Goal: Information Seeking & Learning: Learn about a topic

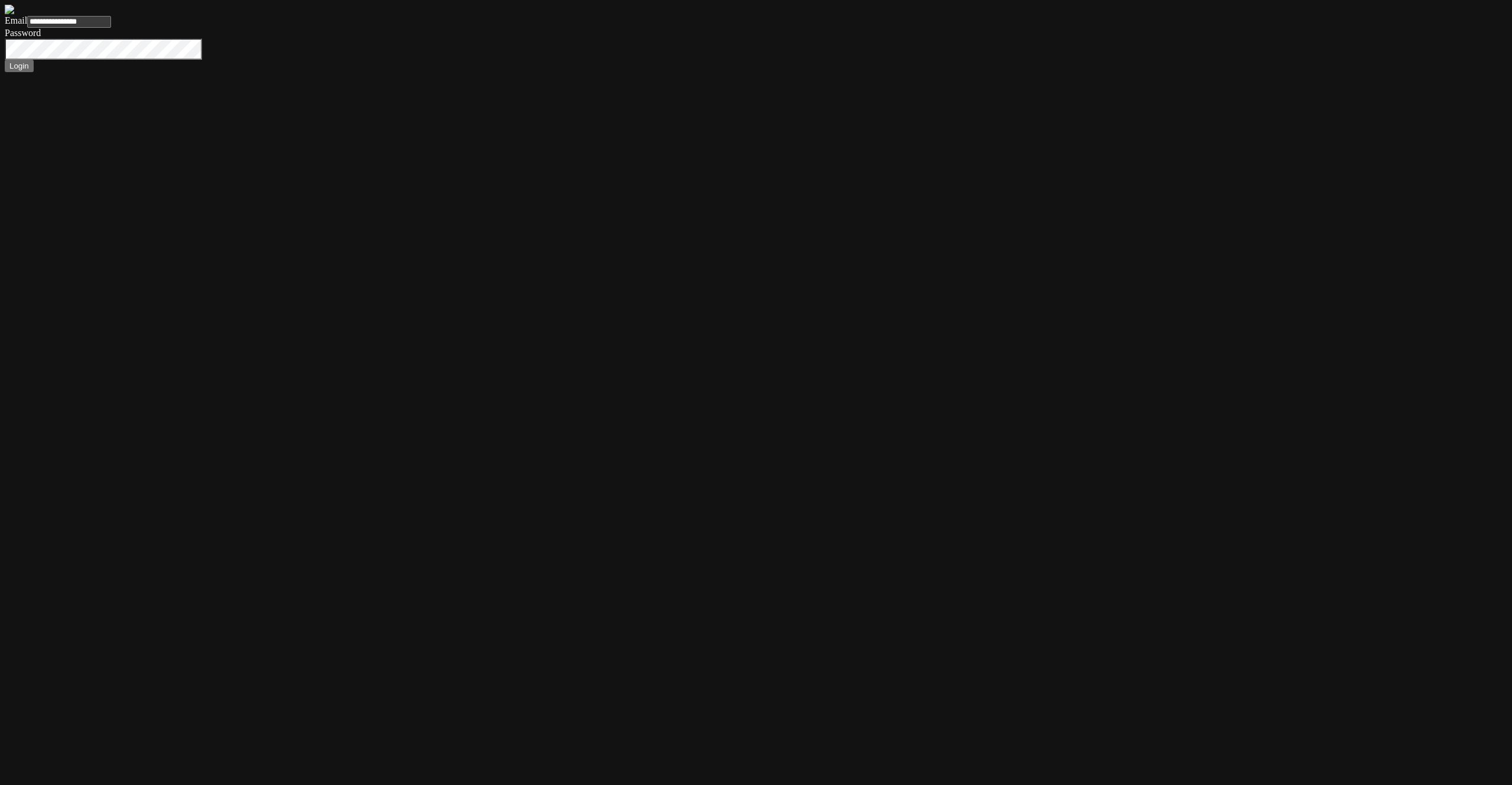
type input "**********"
click at [34, 73] on button "Login" at bounding box center [19, 66] width 29 height 13
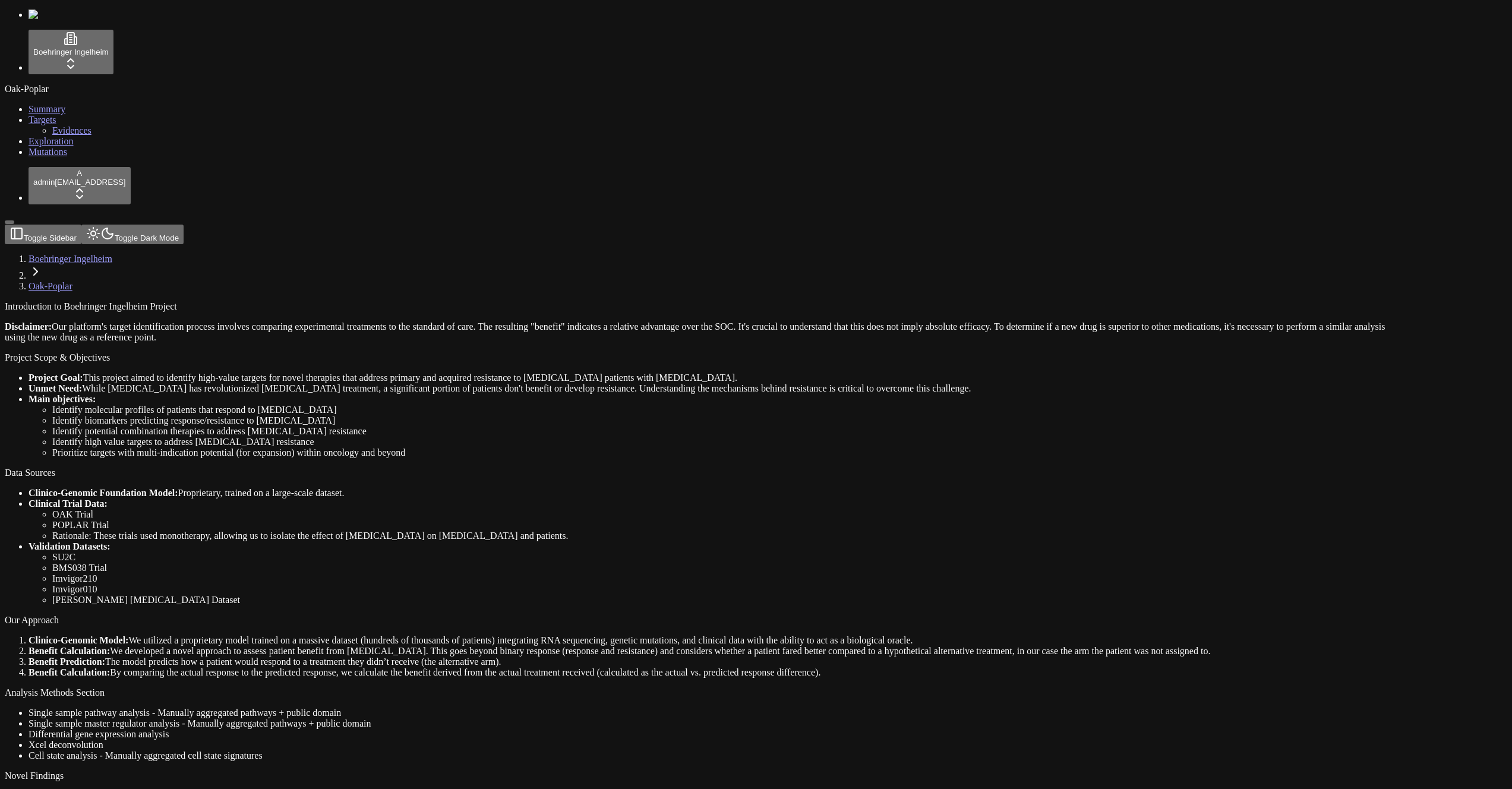
click at [38, 157] on span "Mutations" at bounding box center [47, 151] width 38 height 10
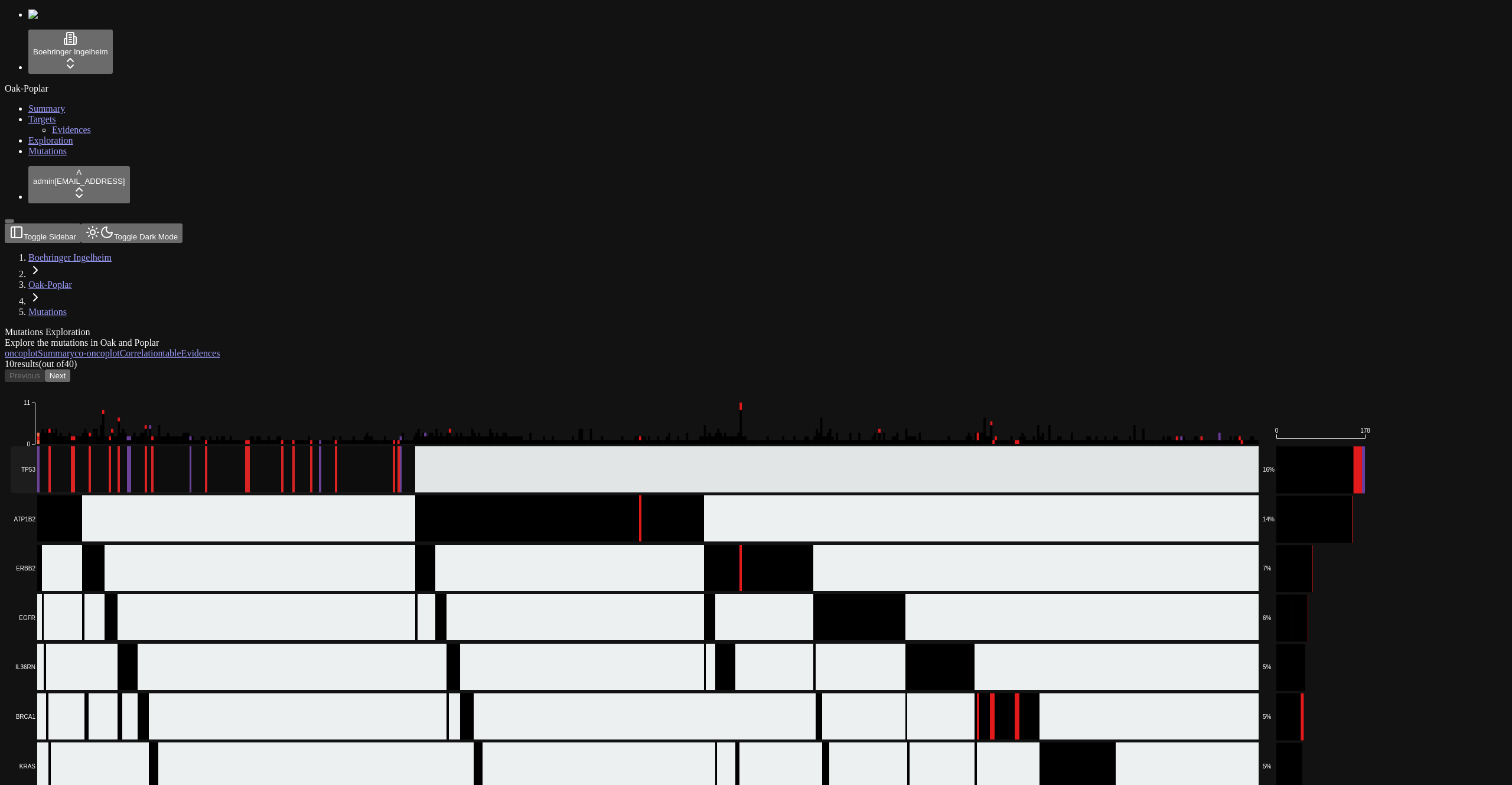
click at [335, 446] on rect at bounding box center [635, 470] width 1248 height 47
